Goal: Task Accomplishment & Management: Manage account settings

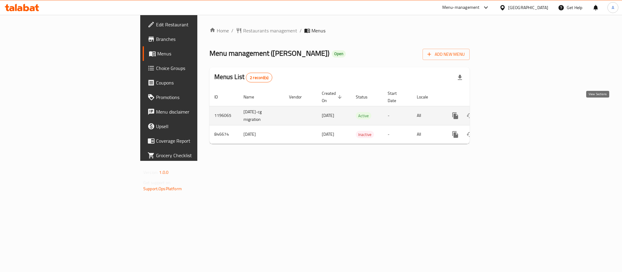
click at [502, 112] on icon "enhanced table" at bounding box center [498, 115] width 7 height 7
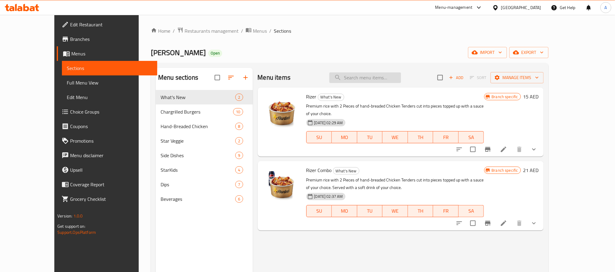
paste input "BBQ Sauce"
click at [363, 81] on input "search" at bounding box center [365, 78] width 72 height 11
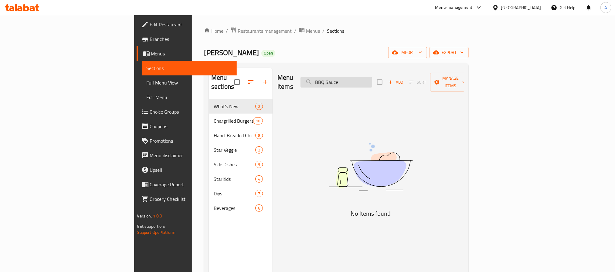
click at [372, 77] on input "BBQ Sauce" at bounding box center [336, 82] width 72 height 11
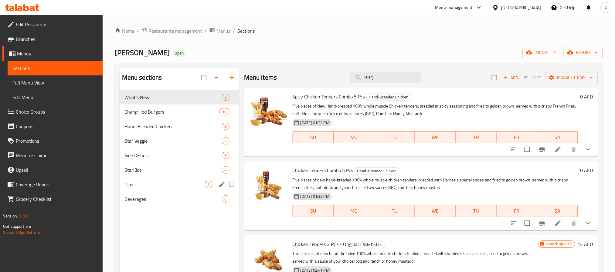
type input "BBQ"
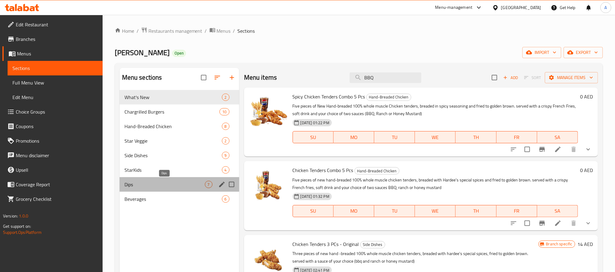
click at [142, 187] on span "Dips" at bounding box center [164, 184] width 80 height 7
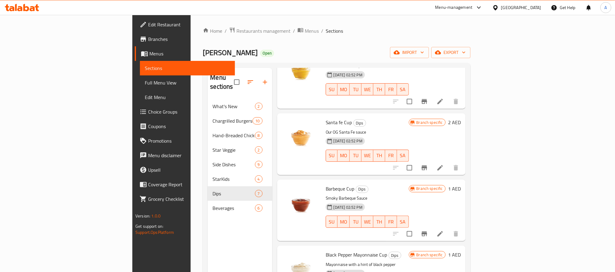
scroll to position [206, 0]
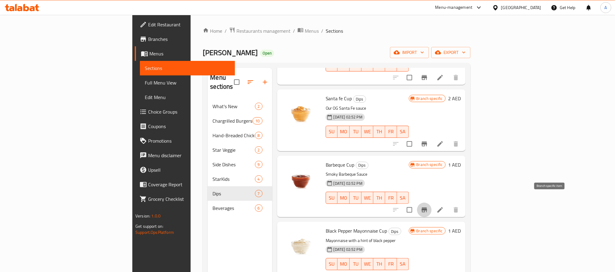
click at [428, 207] on icon "Branch-specific-item" at bounding box center [423, 210] width 7 height 7
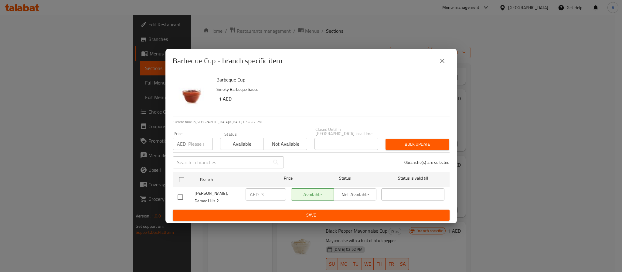
click at [436, 63] on button "close" at bounding box center [442, 61] width 15 height 15
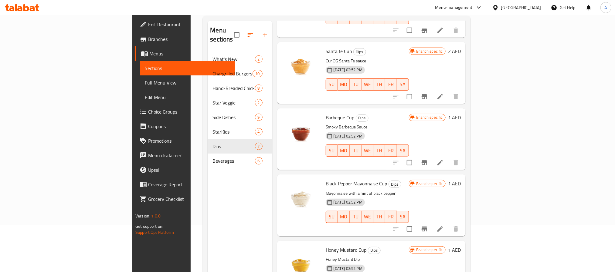
scroll to position [0, 0]
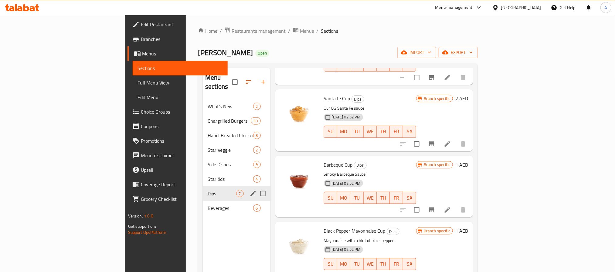
click at [203, 187] on div "Dips 7" at bounding box center [237, 194] width 68 height 15
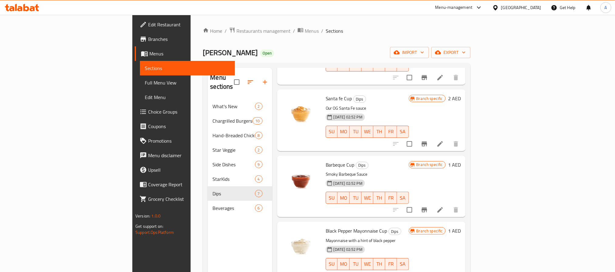
click at [148, 109] on span "Choice Groups" at bounding box center [189, 111] width 82 height 7
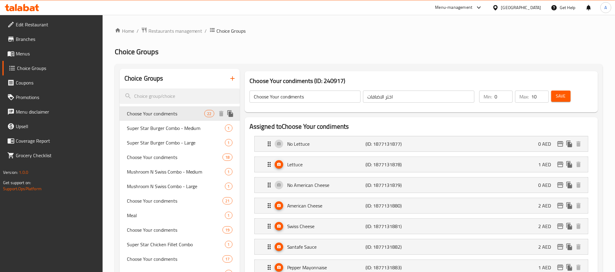
scroll to position [46, 0]
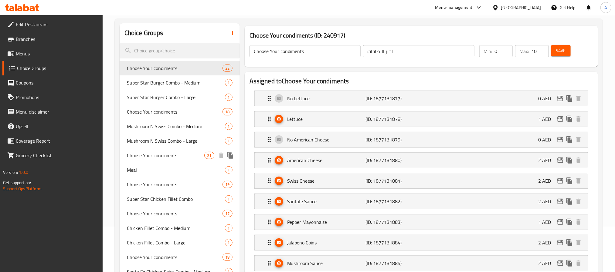
click at [185, 155] on span "Choose Your condiments" at bounding box center [166, 155] width 78 height 7
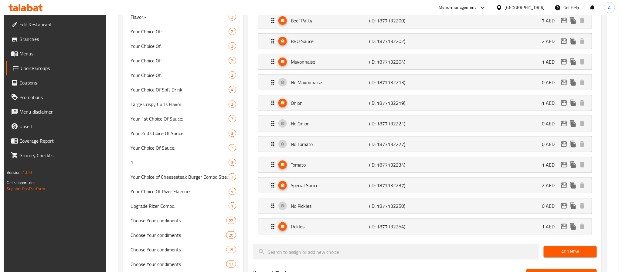
scroll to position [273, 0]
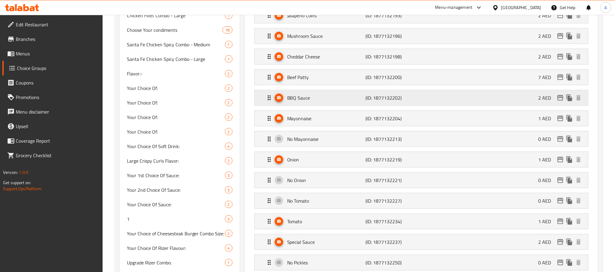
click at [348, 102] on p "BBQ Sauce" at bounding box center [326, 97] width 78 height 7
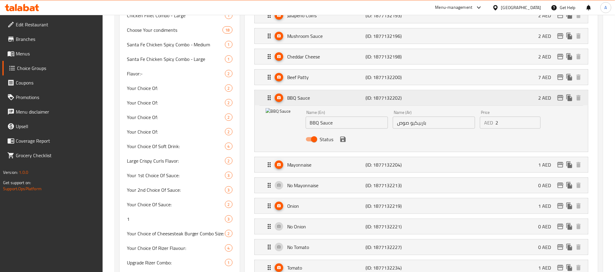
click at [559, 102] on icon "edit" at bounding box center [559, 97] width 7 height 7
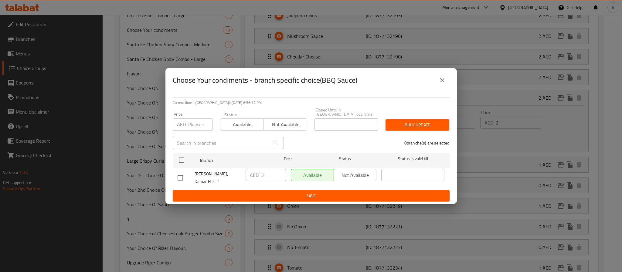
click at [441, 79] on icon "close" at bounding box center [441, 80] width 7 height 7
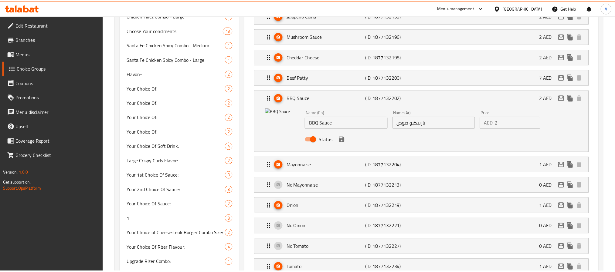
scroll to position [65, 0]
